Goal: Information Seeking & Learning: Learn about a topic

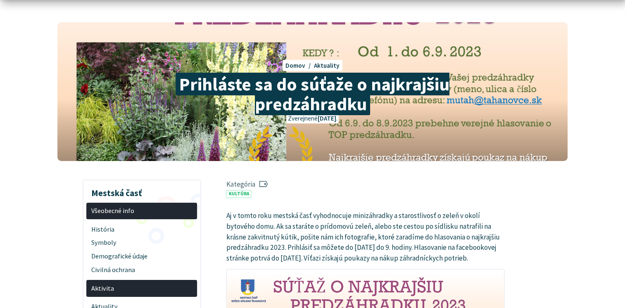
scroll to position [124, 0]
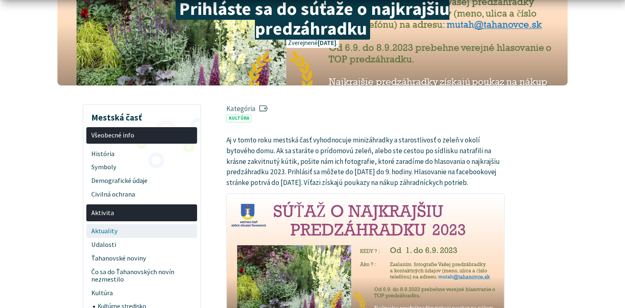
click at [107, 224] on span "Aktuality" at bounding box center [141, 231] width 101 height 14
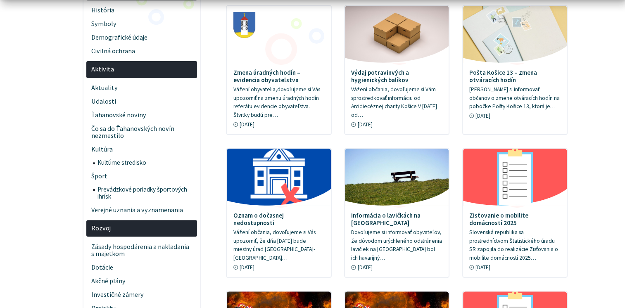
scroll to position [206, 0]
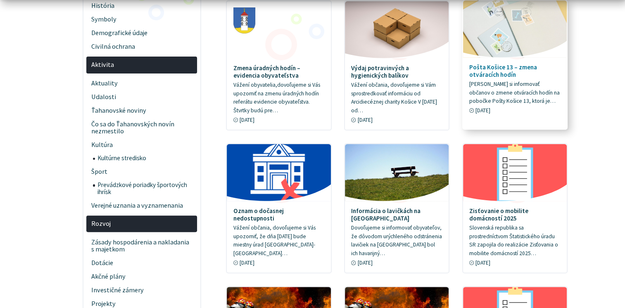
click at [484, 85] on p "Dovoľujeme si informovať občanov o zmene otváracích hodín na pobočke Pošty Koši…" at bounding box center [514, 93] width 91 height 26
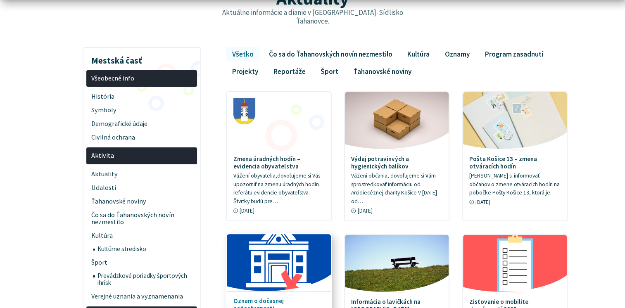
scroll to position [124, 0]
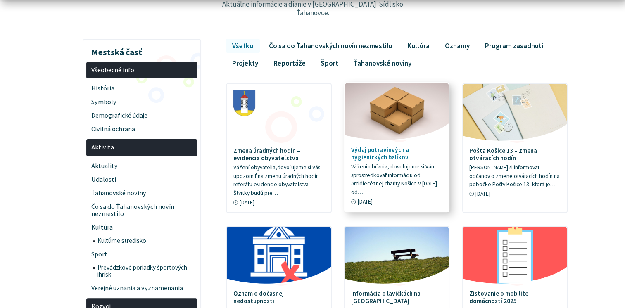
click at [408, 130] on figure at bounding box center [397, 111] width 104 height 57
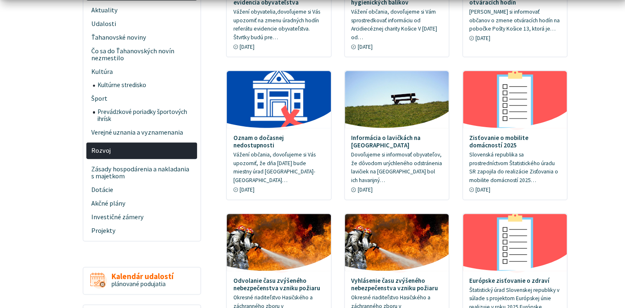
scroll to position [289, 0]
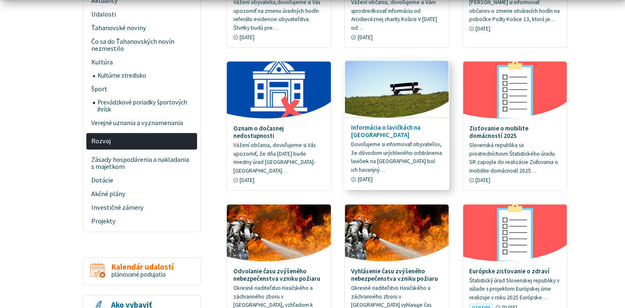
click at [396, 85] on img at bounding box center [396, 89] width 119 height 66
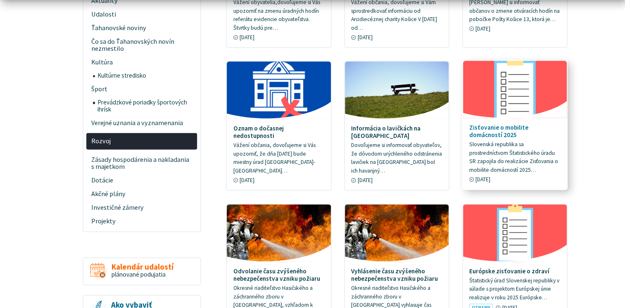
click at [503, 142] on p "Slovenská republika sa prostredníctvom Štatistického úradu SR zapojila do reali…" at bounding box center [514, 157] width 91 height 34
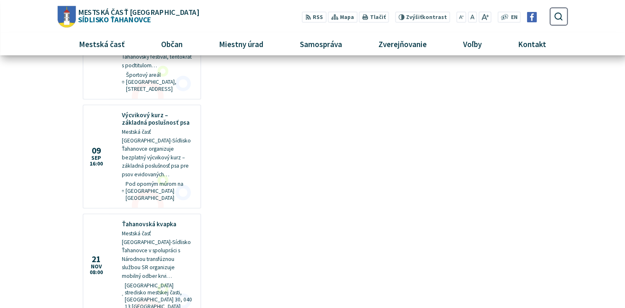
scroll to position [537, 0]
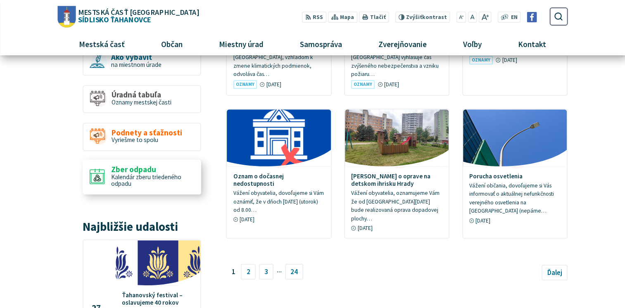
click at [152, 165] on span "Zber odpadu" at bounding box center [152, 169] width 83 height 9
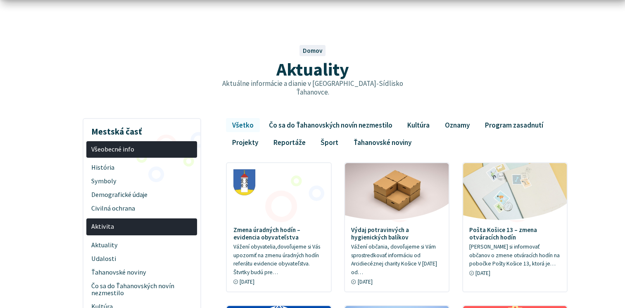
scroll to position [0, 0]
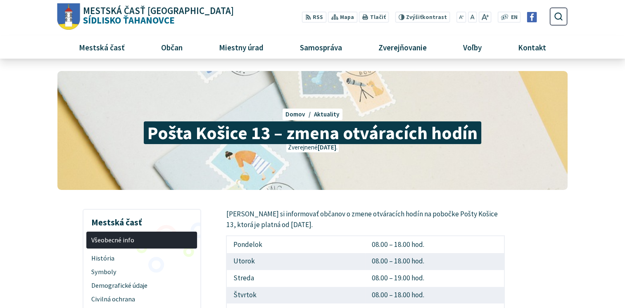
scroll to position [124, 0]
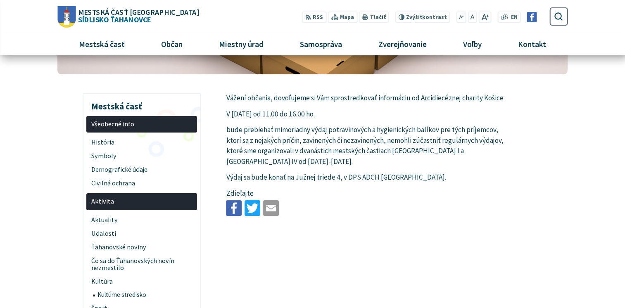
scroll to position [41, 0]
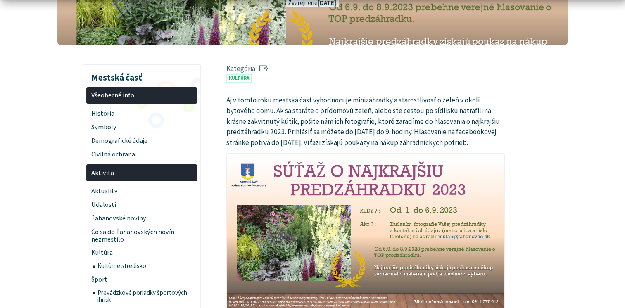
scroll to position [165, 0]
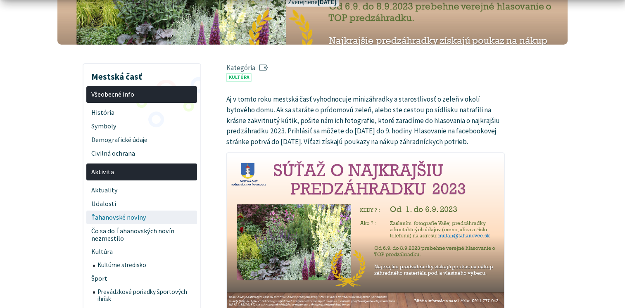
click at [126, 211] on span "Ťahanovské noviny" at bounding box center [141, 218] width 101 height 14
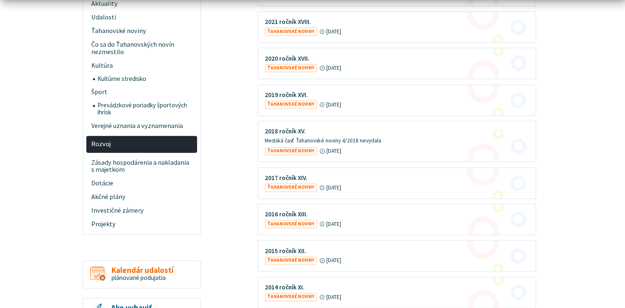
scroll to position [413, 0]
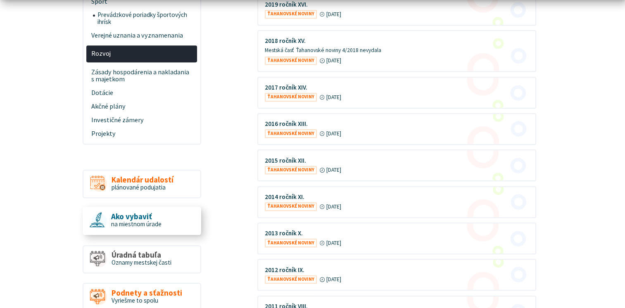
click at [173, 222] on link "Ako vybaviť na miestnom úrade" at bounding box center [142, 221] width 119 height 28
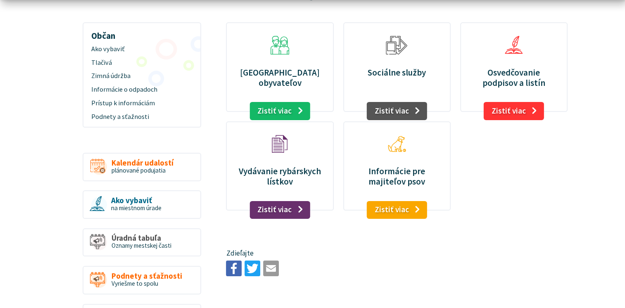
scroll to position [124, 0]
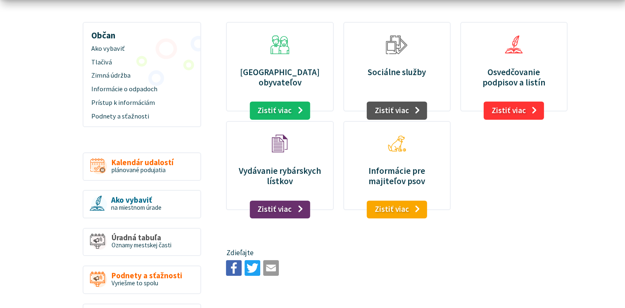
click at [401, 187] on figure "Informácie pre majiteľov psov Zistiť viac" at bounding box center [396, 166] width 107 height 90
click at [400, 208] on link "Zistiť viac" at bounding box center [396, 209] width 61 height 18
click at [139, 116] on span "Podnety a sťažnosti" at bounding box center [141, 117] width 101 height 14
click at [119, 103] on span "Prístup k informáciám" at bounding box center [141, 103] width 101 height 14
click at [283, 115] on link "Zistiť viac" at bounding box center [279, 110] width 61 height 18
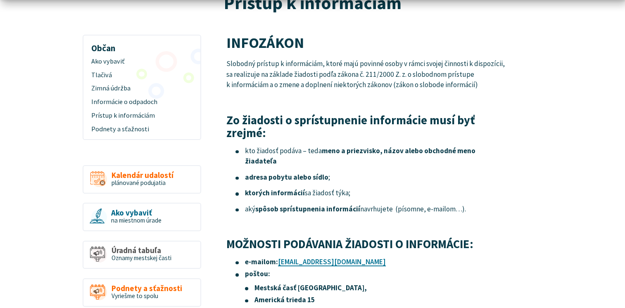
scroll to position [124, 0]
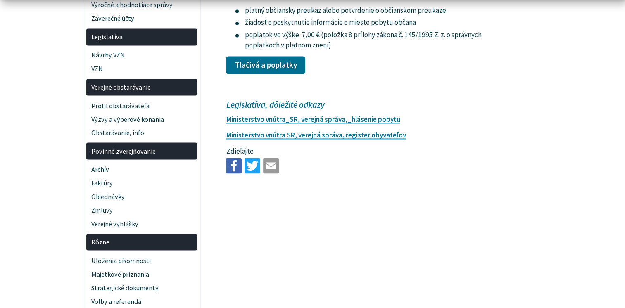
scroll to position [1569, 0]
